Goal: Use online tool/utility

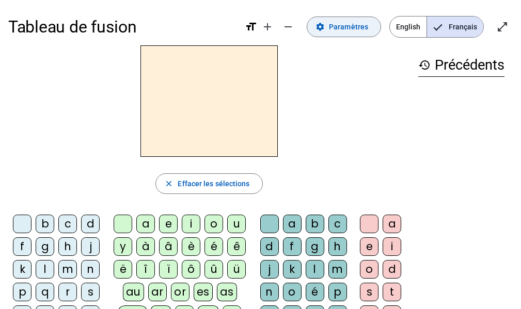
click at [344, 32] on span "Paramètres" at bounding box center [348, 27] width 39 height 12
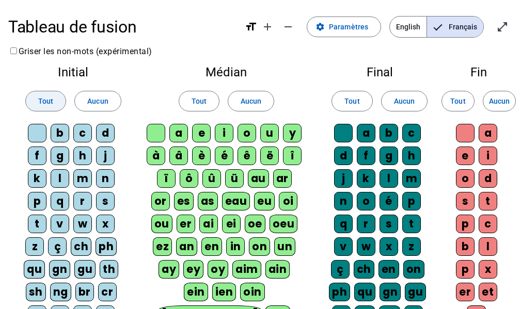
click at [51, 104] on span "Tout" at bounding box center [45, 101] width 15 height 12
click at [203, 104] on span "Tout" at bounding box center [199, 101] width 15 height 12
click at [356, 102] on span "Tout" at bounding box center [351, 101] width 15 height 12
drag, startPoint x: 453, startPoint y: 93, endPoint x: 425, endPoint y: 122, distance: 40.2
click at [452, 93] on span at bounding box center [458, 101] width 32 height 25
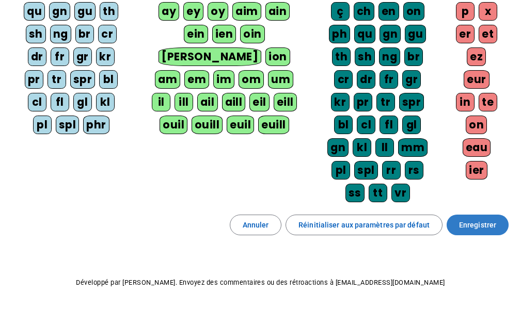
click at [476, 229] on span "Enregistrer" at bounding box center [477, 225] width 37 height 12
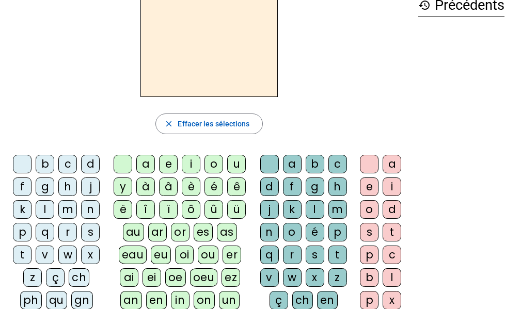
scroll to position [8, 0]
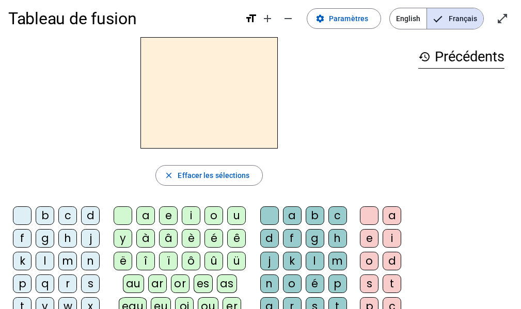
click at [24, 285] on div "p" at bounding box center [22, 284] width 19 height 19
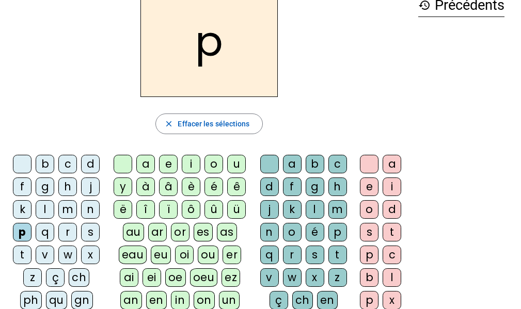
click at [136, 258] on div "eau" at bounding box center [133, 255] width 28 height 19
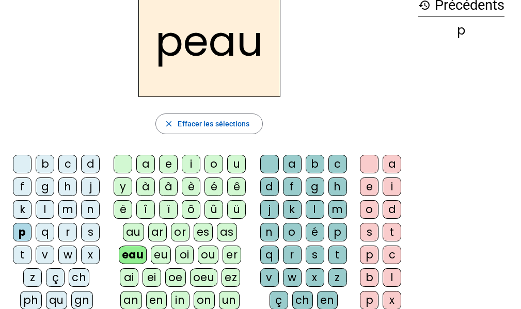
click at [40, 165] on div "b" at bounding box center [45, 164] width 19 height 19
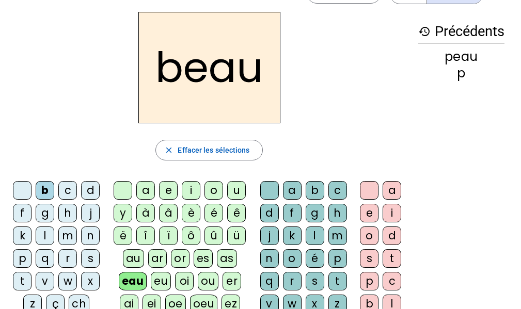
scroll to position [8, 0]
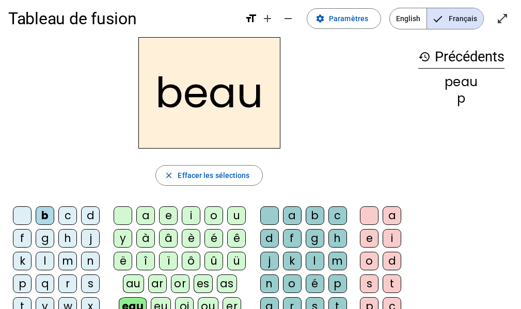
click at [90, 284] on div "s" at bounding box center [90, 284] width 19 height 19
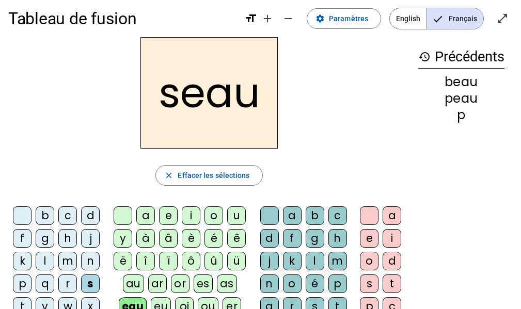
click at [50, 299] on div "v" at bounding box center [45, 306] width 19 height 19
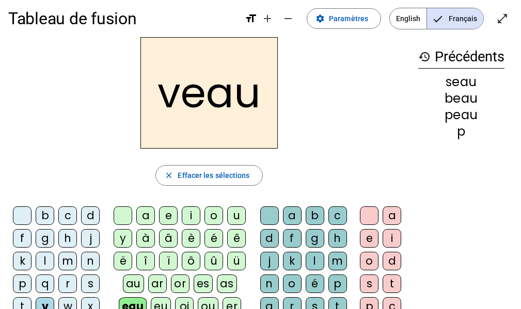
click at [26, 219] on div at bounding box center [22, 216] width 19 height 19
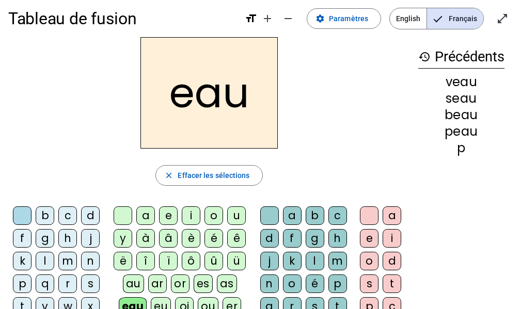
click at [118, 221] on div at bounding box center [123, 216] width 19 height 19
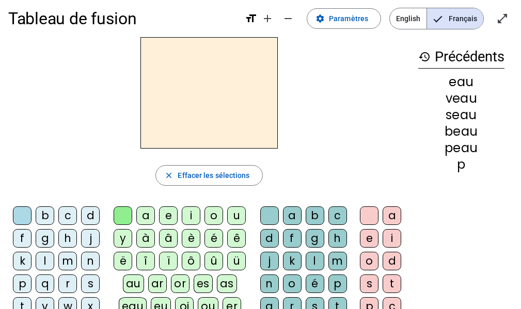
click at [125, 284] on div "au" at bounding box center [133, 284] width 21 height 19
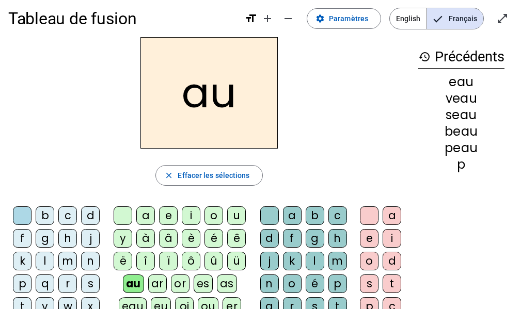
scroll to position [60, 0]
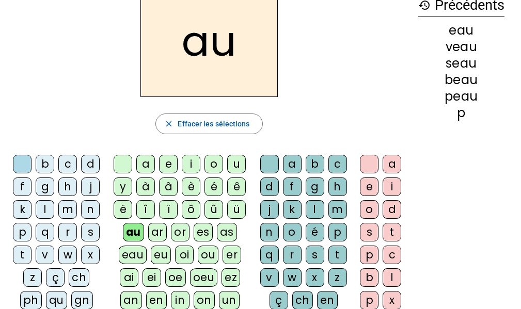
click at [311, 278] on div "x" at bounding box center [315, 278] width 19 height 19
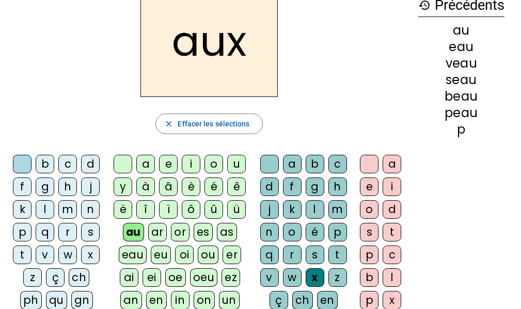
click at [25, 253] on div "t" at bounding box center [22, 255] width 19 height 19
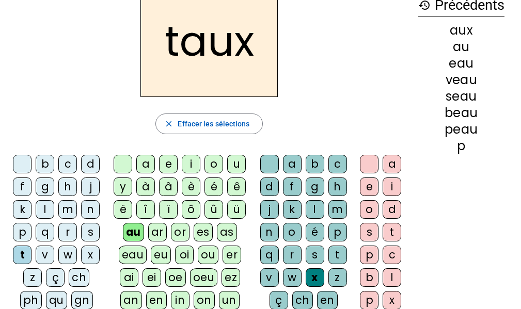
click at [68, 213] on div "m" at bounding box center [67, 209] width 19 height 19
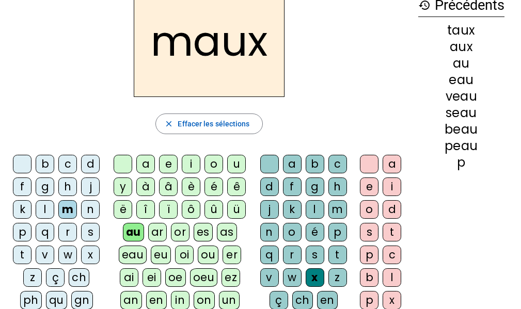
click at [27, 194] on div "f" at bounding box center [22, 187] width 19 height 19
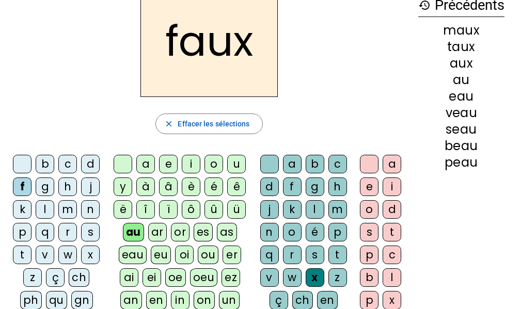
click at [339, 252] on div "t" at bounding box center [337, 255] width 19 height 19
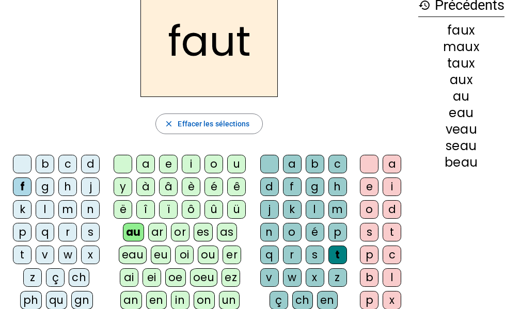
click at [71, 187] on div "h" at bounding box center [67, 187] width 19 height 19
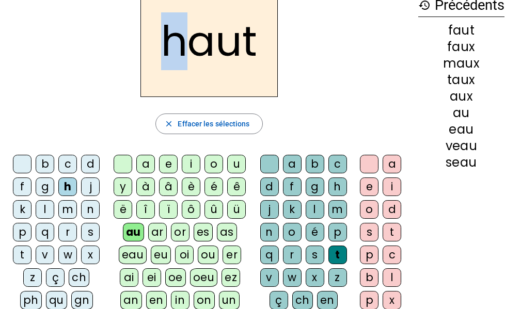
drag, startPoint x: 186, startPoint y: 49, endPoint x: 164, endPoint y: 51, distance: 22.3
click at [164, 51] on h2 "haut" at bounding box center [208, 42] width 137 height 112
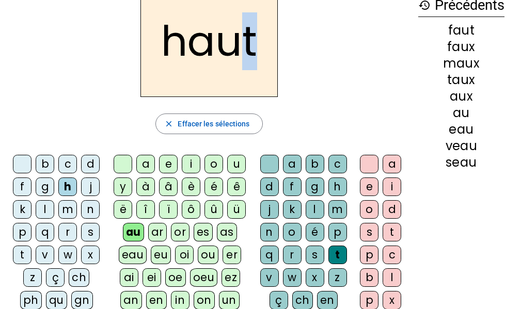
drag, startPoint x: 258, startPoint y: 41, endPoint x: 246, endPoint y: 43, distance: 12.7
click at [245, 43] on h2 "haut" at bounding box center [208, 42] width 137 height 112
click at [227, 43] on h2 "haut" at bounding box center [208, 42] width 137 height 112
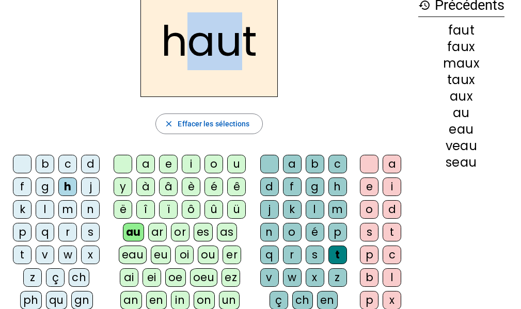
drag, startPoint x: 238, startPoint y: 43, endPoint x: 197, endPoint y: 48, distance: 41.1
click at [197, 48] on h2 "haut" at bounding box center [208, 42] width 137 height 112
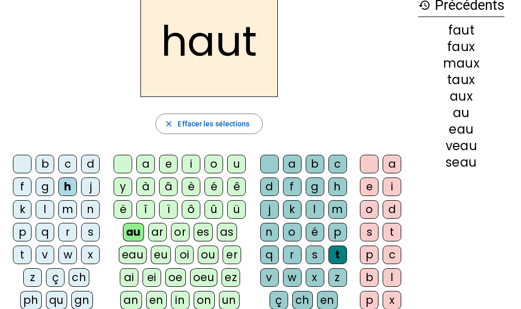
click at [43, 254] on div "v" at bounding box center [45, 255] width 19 height 19
